Goal: Task Accomplishment & Management: Use online tool/utility

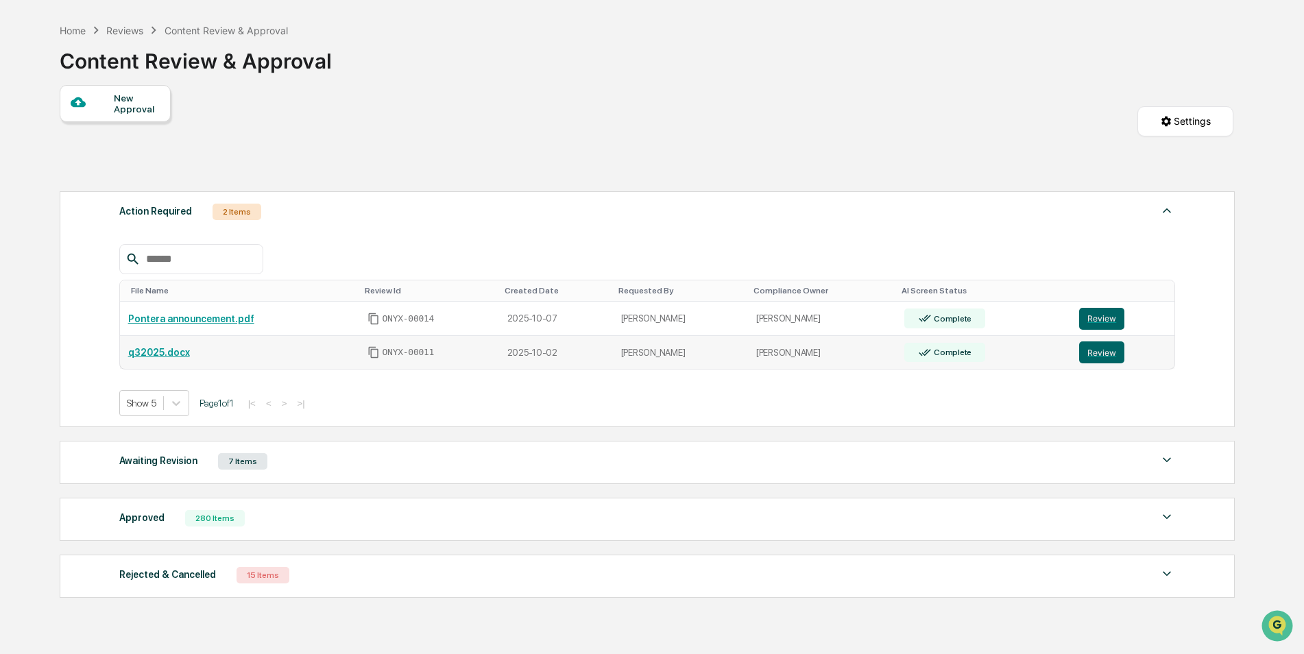
scroll to position [117, 0]
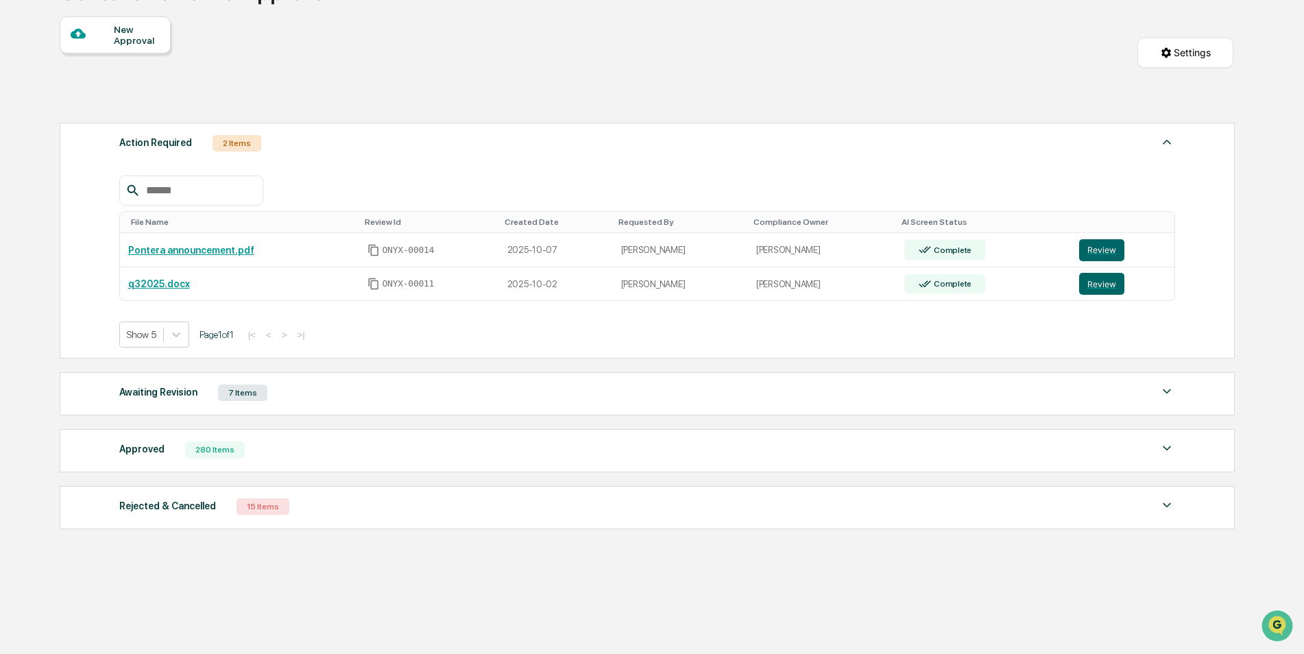
click at [204, 450] on div "280 Items" at bounding box center [215, 449] width 60 height 16
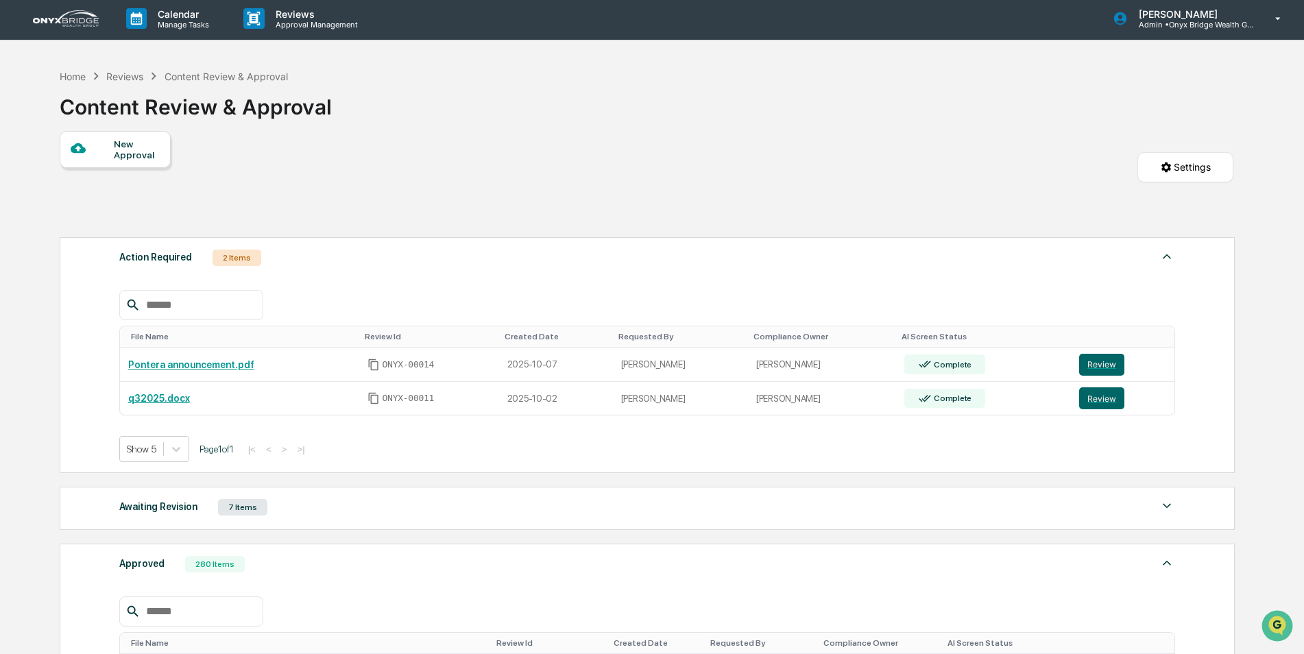
scroll to position [0, 0]
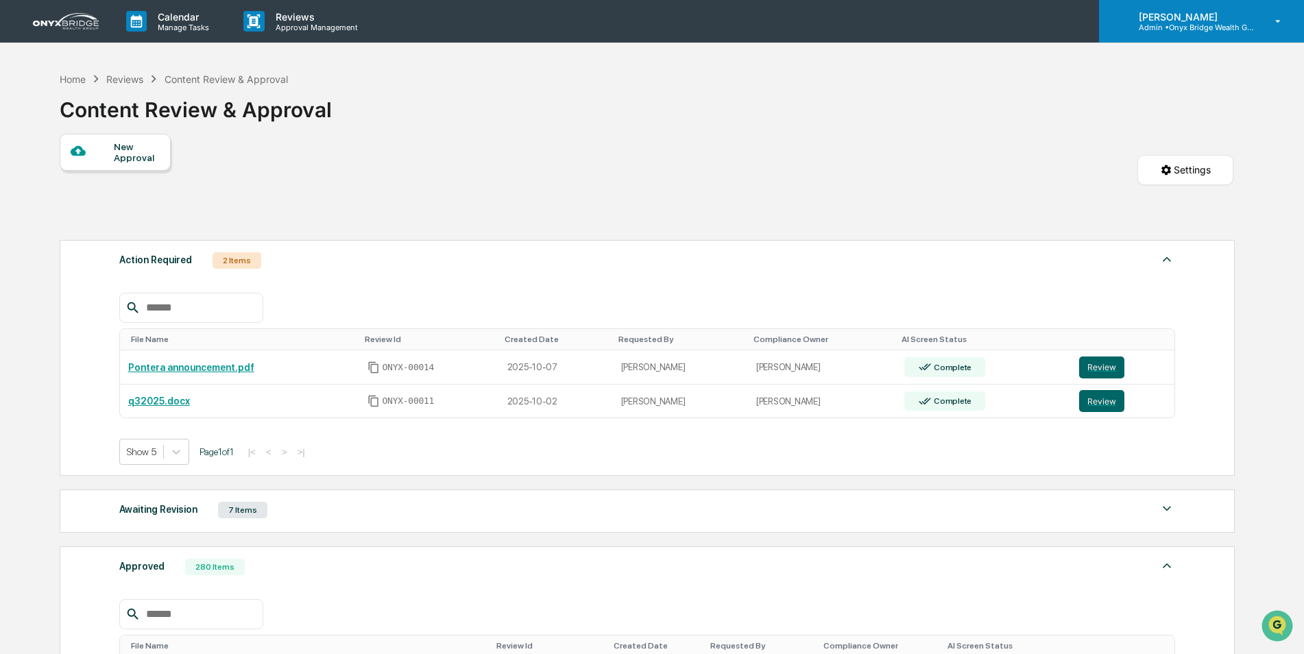
click at [1165, 34] on div "[PERSON_NAME] Admin • Onyx Bridge Wealth Group LLC" at bounding box center [1201, 21] width 205 height 42
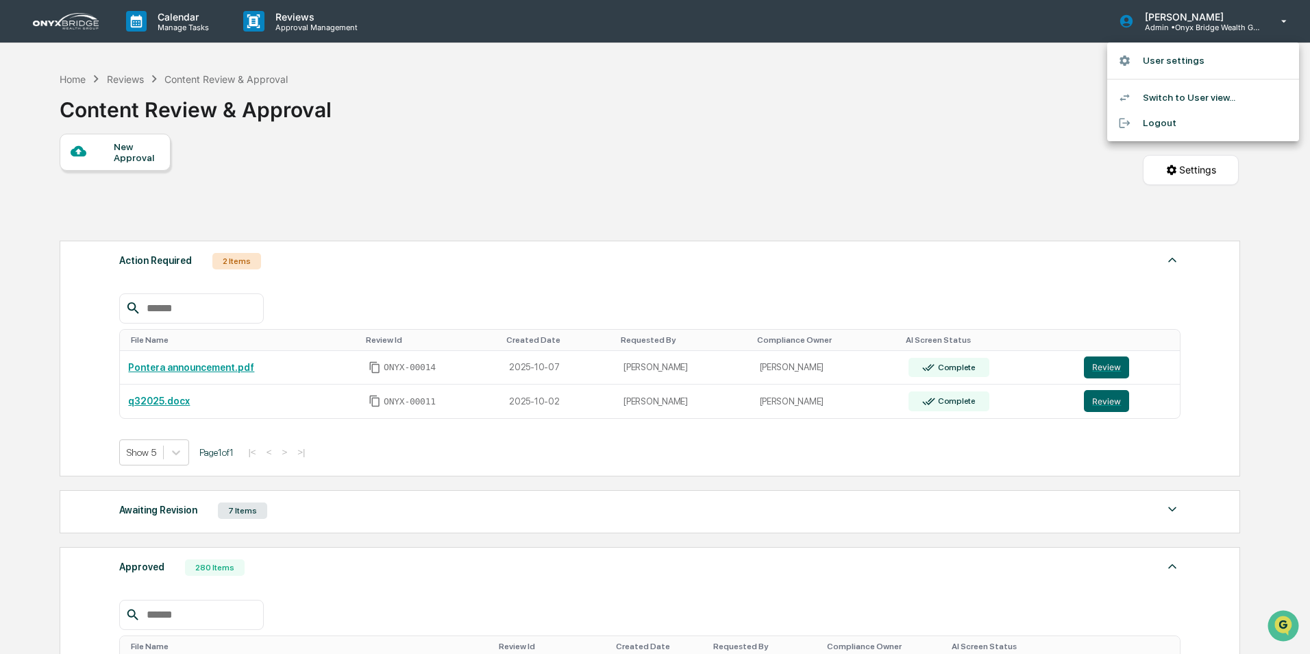
click at [774, 138] on div at bounding box center [655, 327] width 1310 height 654
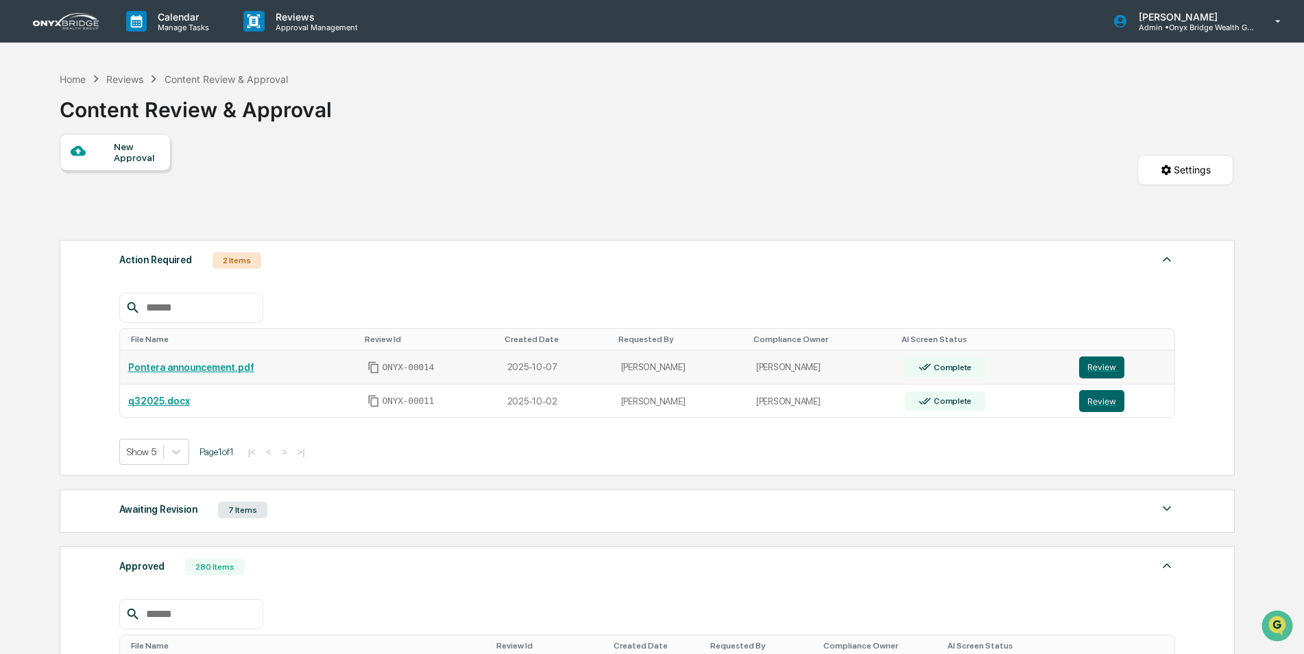
click at [195, 364] on link "Pontera announcement.pdf" at bounding box center [191, 367] width 126 height 11
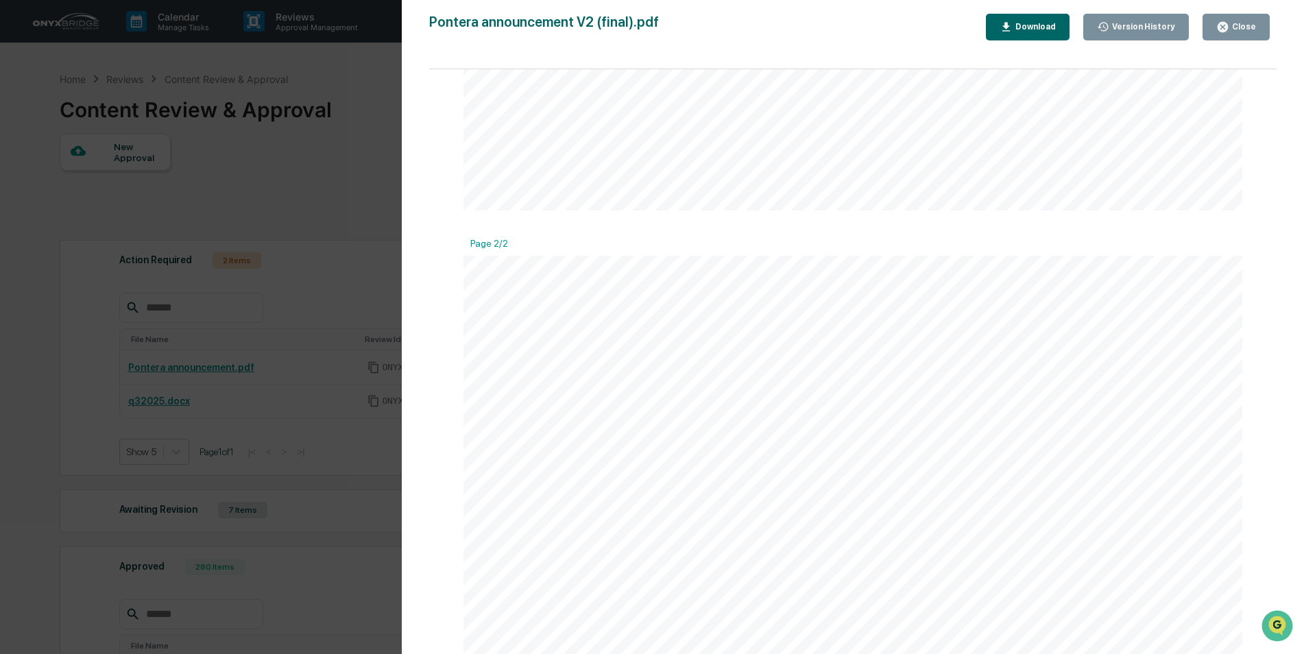
scroll to position [890, 0]
drag, startPoint x: 1232, startPoint y: 23, endPoint x: 1208, endPoint y: 28, distance: 23.9
click at [1232, 23] on div "Close" at bounding box center [1242, 27] width 27 height 10
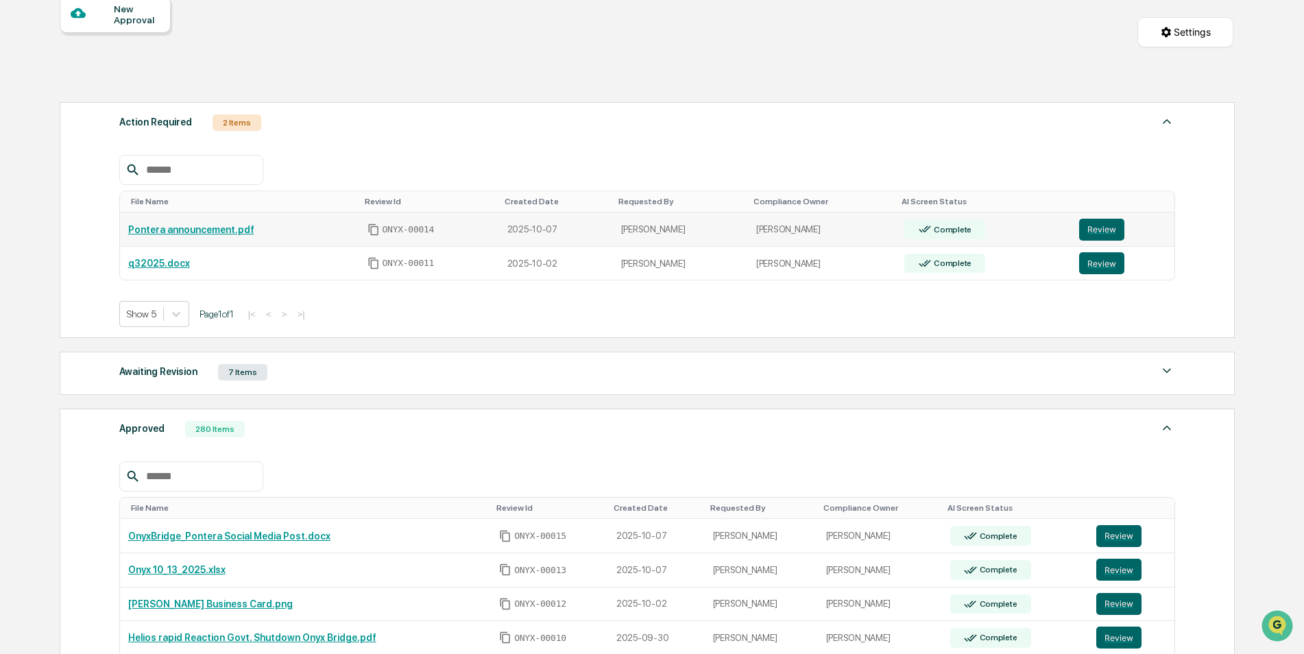
scroll to position [137, 0]
click at [190, 231] on link "Pontera announcement.pdf" at bounding box center [191, 230] width 126 height 11
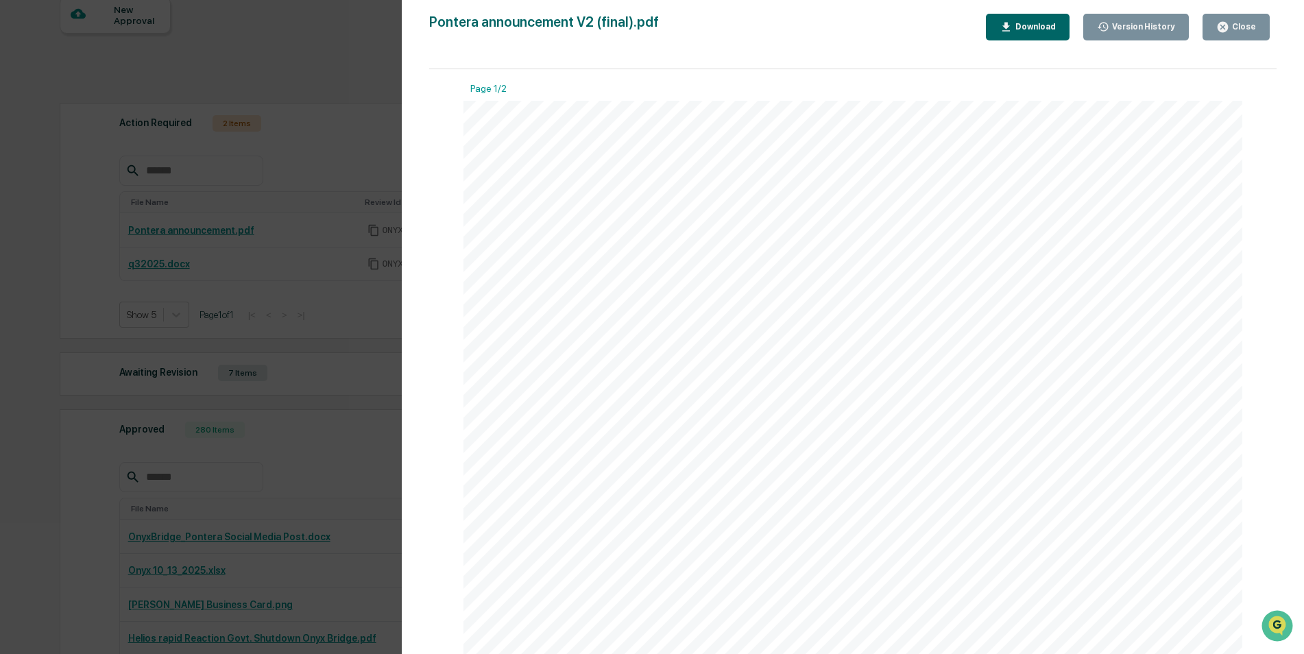
click at [1225, 26] on icon "button" at bounding box center [1222, 27] width 13 height 13
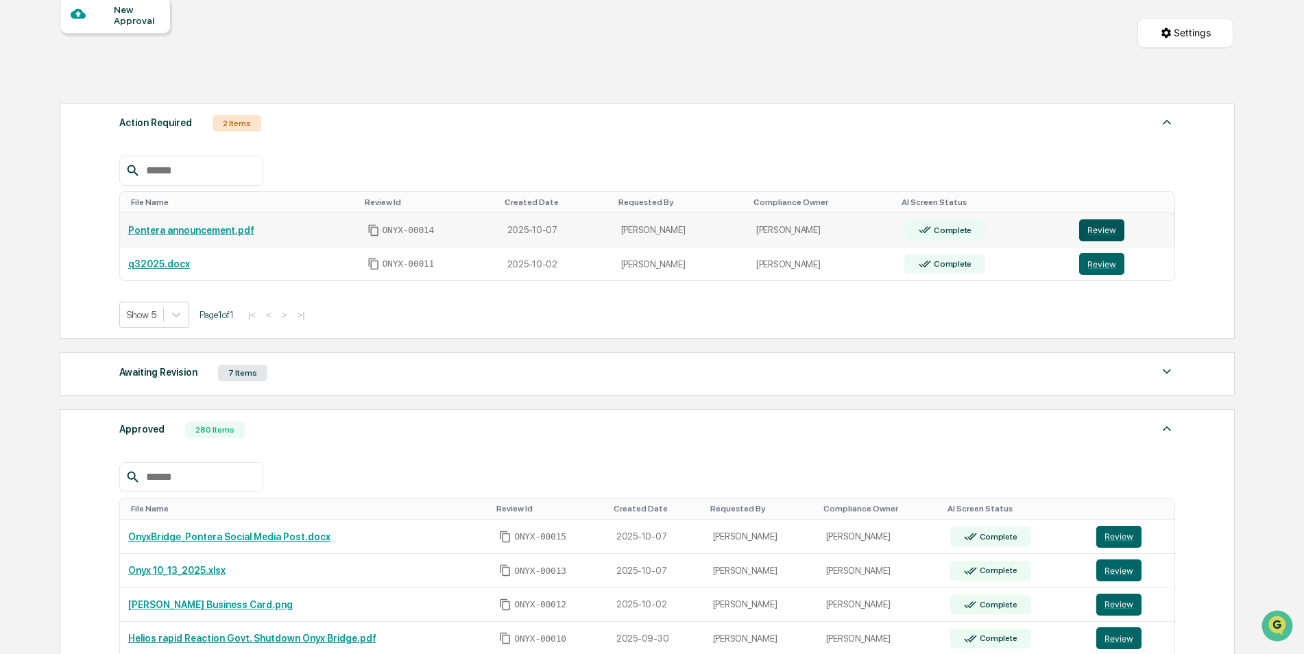
click at [1108, 232] on button "Review" at bounding box center [1101, 230] width 45 height 22
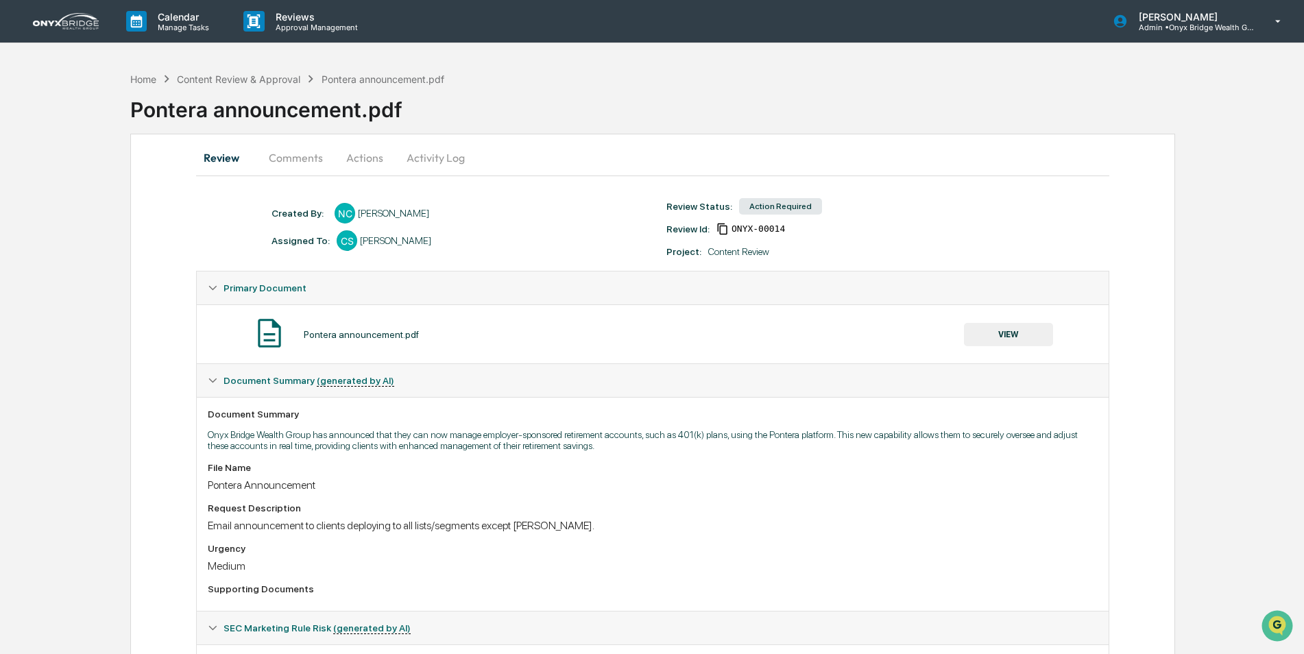
click at [427, 159] on button "Activity Log" at bounding box center [435, 157] width 80 height 33
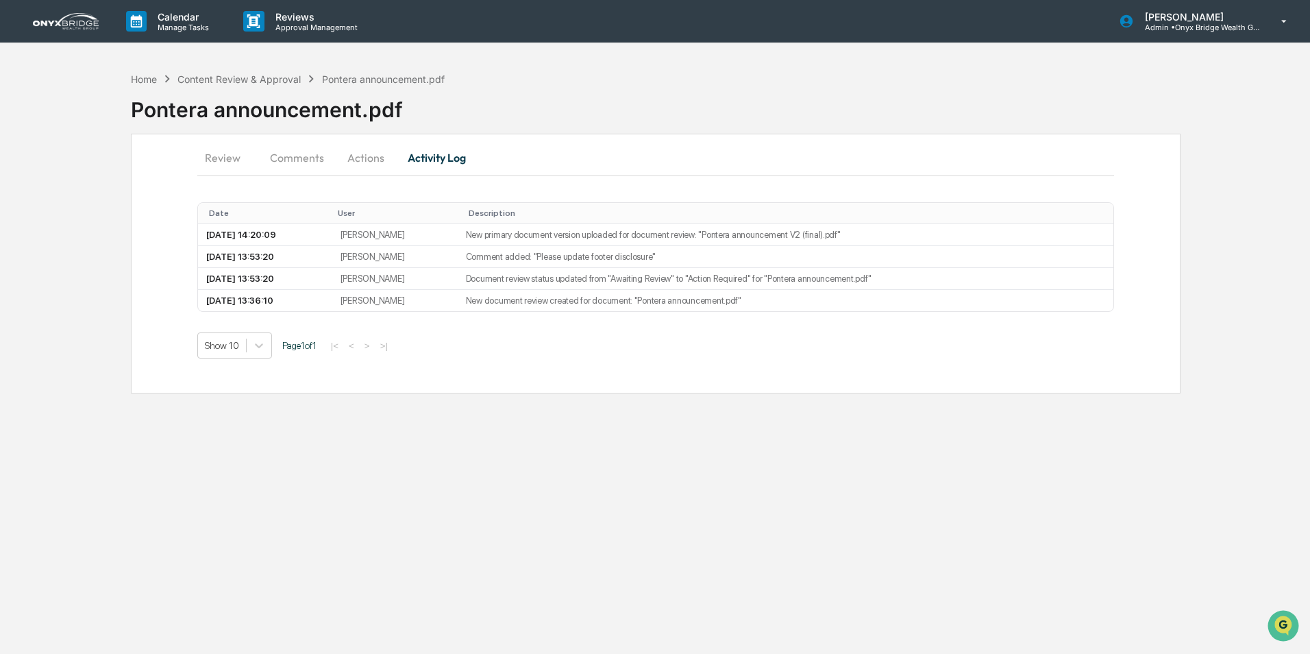
click at [352, 161] on button "Actions" at bounding box center [366, 157] width 62 height 33
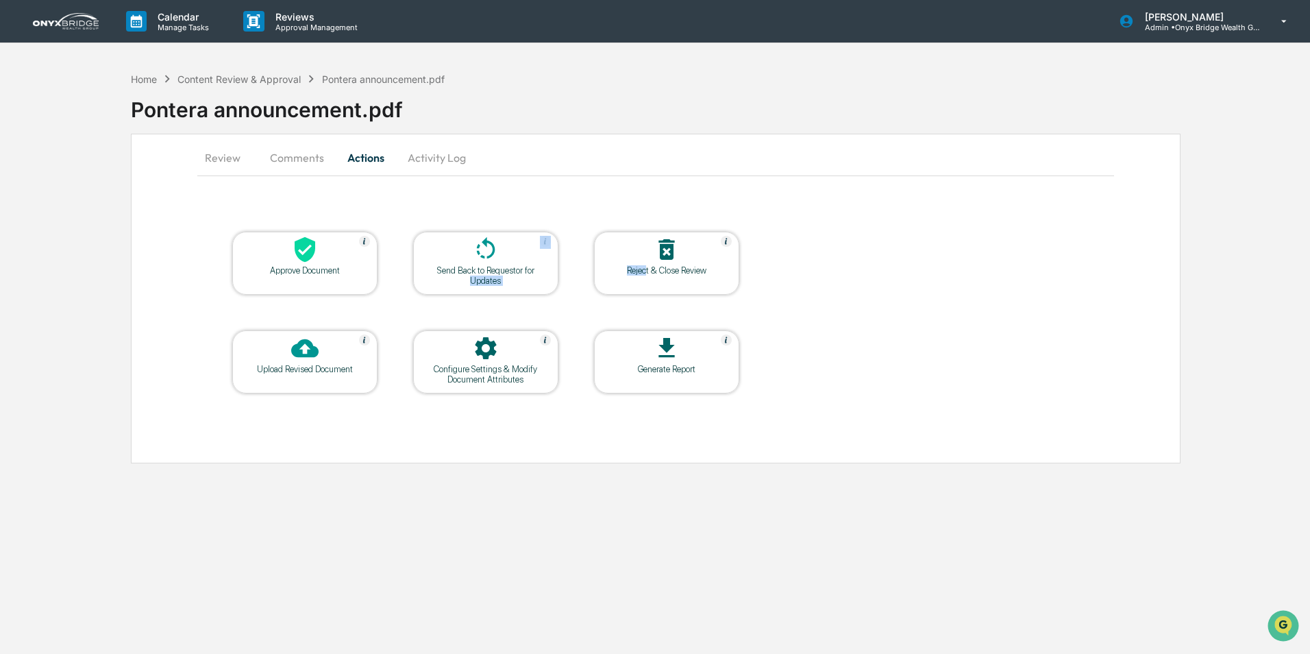
drag, startPoint x: 646, startPoint y: 266, endPoint x: 429, endPoint y: 312, distance: 221.4
click at [429, 312] on table "Approve Document Send Back to Requestor for Updates Reject & Close Review Uploa…" at bounding box center [485, 313] width 577 height 232
drag, startPoint x: 429, startPoint y: 312, endPoint x: 308, endPoint y: 350, distance: 126.6
click at [308, 350] on icon at bounding box center [304, 347] width 27 height 27
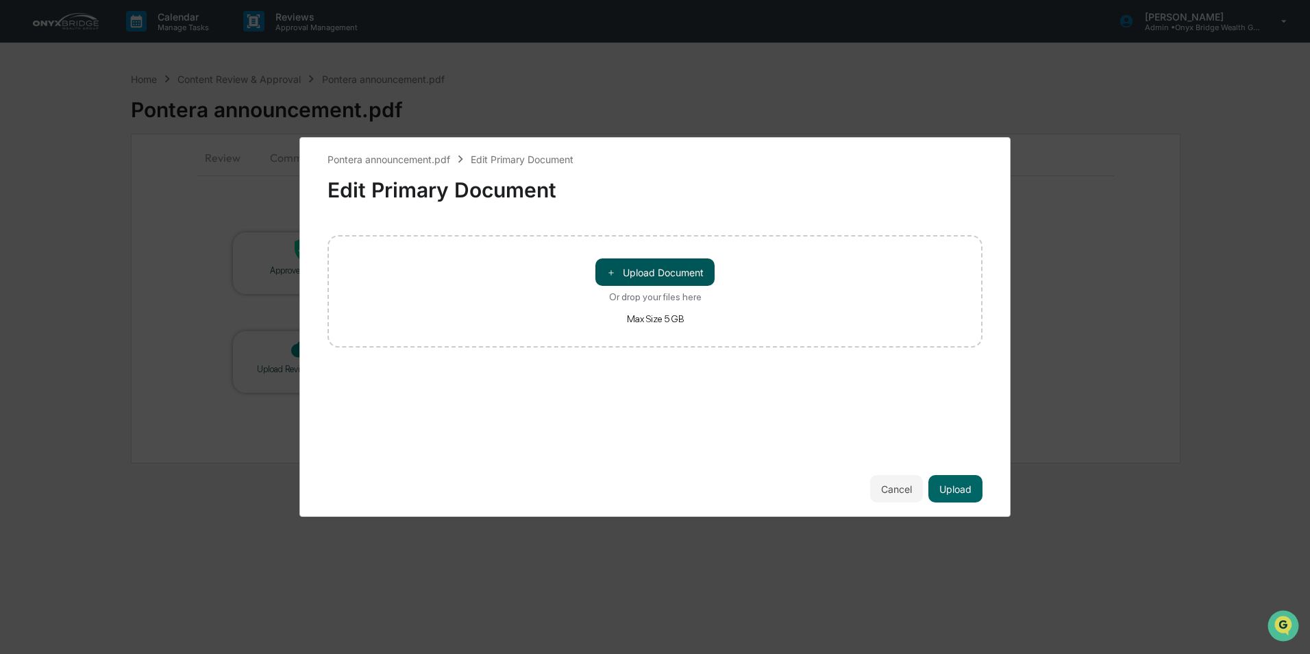
click at [662, 271] on button "＋ Upload Document" at bounding box center [655, 271] width 119 height 27
click at [962, 486] on button "Upload" at bounding box center [956, 488] width 54 height 27
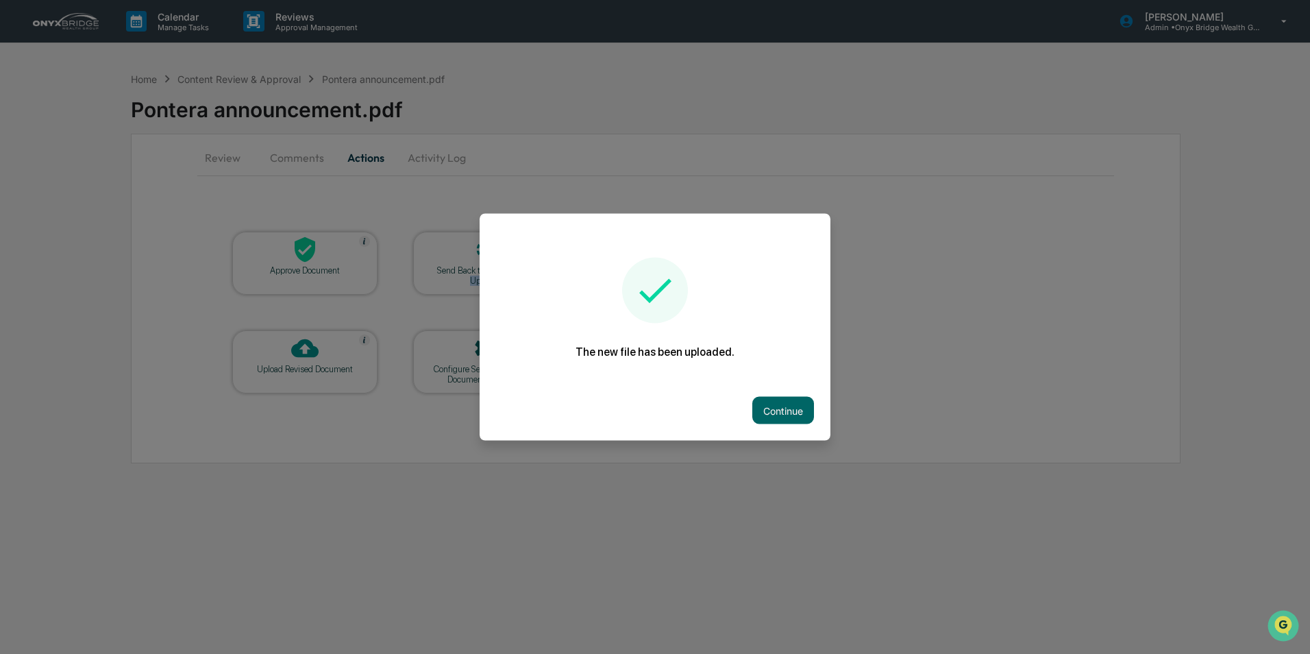
click at [753, 400] on button "Continue" at bounding box center [784, 410] width 62 height 27
